Goal: Transaction & Acquisition: Book appointment/travel/reservation

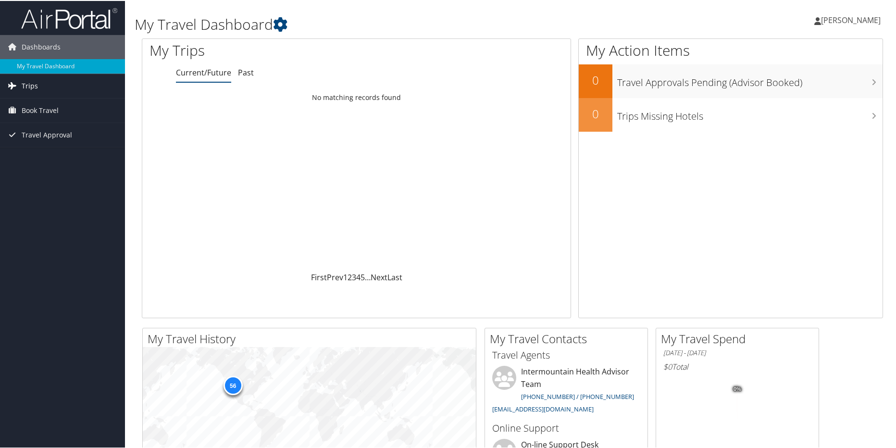
click at [26, 87] on span "Trips" at bounding box center [30, 85] width 16 height 24
click at [43, 103] on link "Current/Future Trips" at bounding box center [62, 104] width 125 height 14
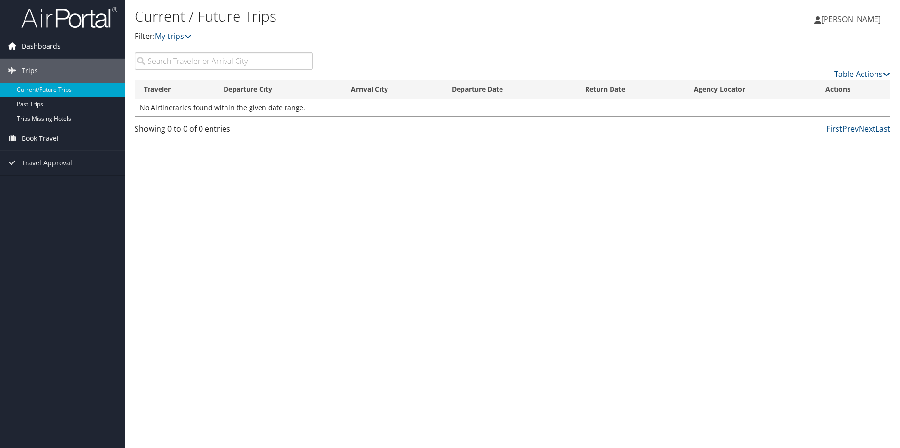
click at [38, 48] on span "Dashboards" at bounding box center [41, 46] width 39 height 24
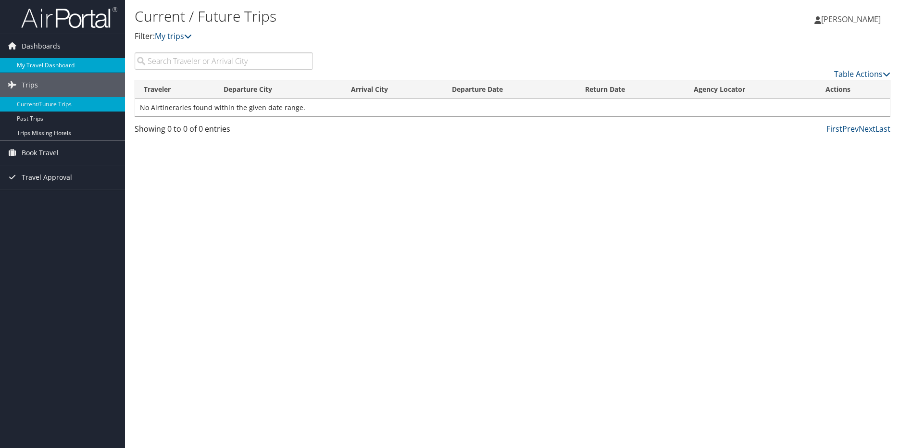
click at [42, 64] on link "My Travel Dashboard" at bounding box center [62, 65] width 125 height 14
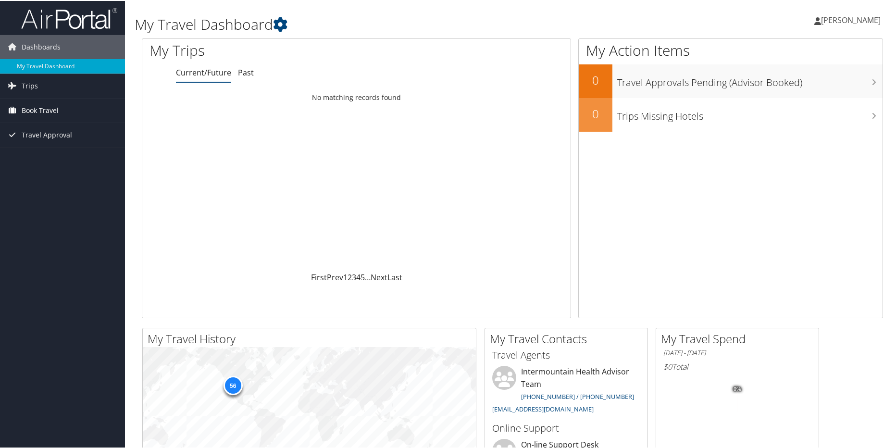
click at [32, 110] on span "Book Travel" at bounding box center [40, 110] width 37 height 24
click at [53, 154] on link "Book/Manage Online Trips" at bounding box center [62, 157] width 125 height 14
